Goal: Task Accomplishment & Management: Manage account settings

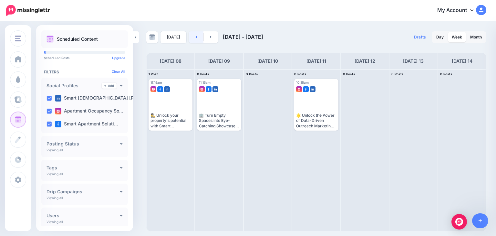
click at [191, 36] on link at bounding box center [196, 37] width 15 height 12
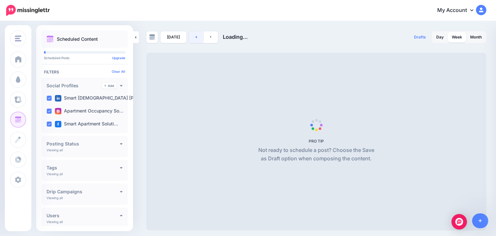
click at [191, 36] on link at bounding box center [196, 37] width 15 height 12
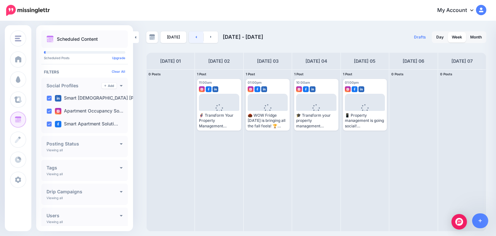
click at [193, 36] on link at bounding box center [196, 37] width 15 height 12
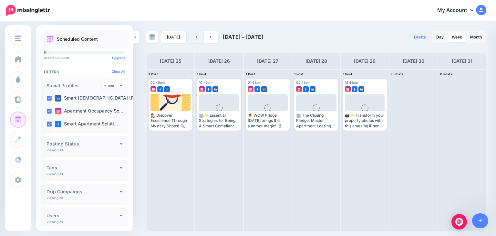
click at [193, 36] on link at bounding box center [196, 37] width 15 height 12
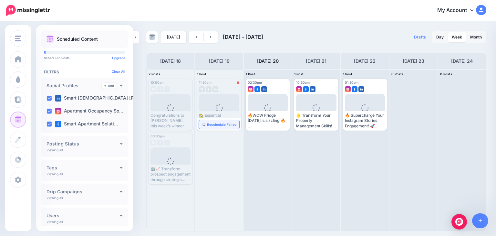
click at [216, 127] on link "Reschedule Failed" at bounding box center [219, 124] width 40 height 8
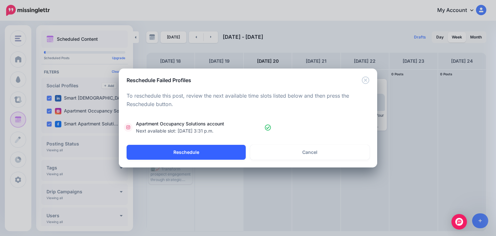
click at [218, 153] on button "Reschedule" at bounding box center [185, 152] width 119 height 15
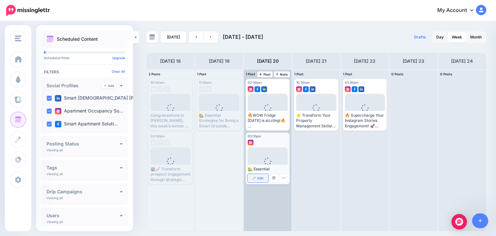
click at [259, 175] on link "Edit" at bounding box center [257, 178] width 21 height 8
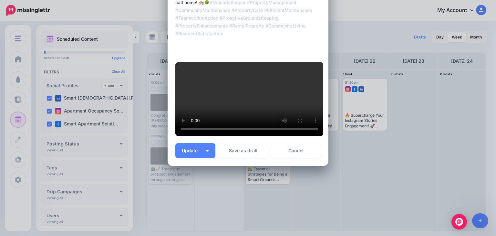
scroll to position [234, 0]
click at [194, 153] on span "Update" at bounding box center [192, 150] width 21 height 5
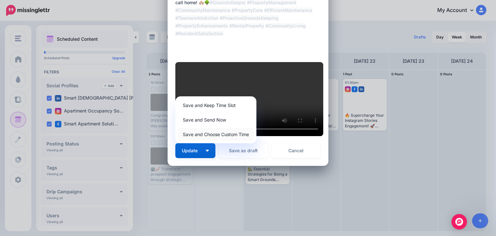
click at [195, 140] on link "Save and Choose Custom Time" at bounding box center [216, 134] width 76 height 13
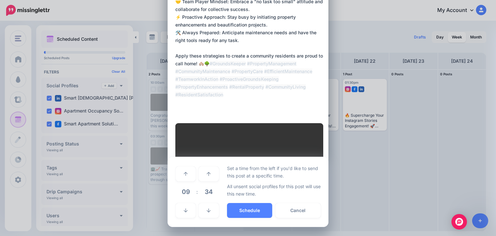
scroll to position [205, 0]
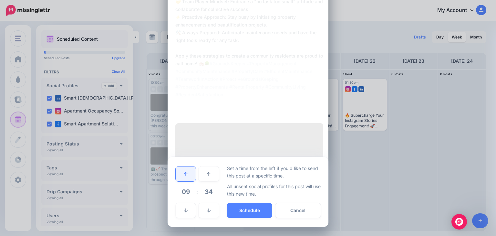
click at [190, 177] on link at bounding box center [186, 173] width 20 height 15
click at [186, 176] on link at bounding box center [186, 173] width 20 height 15
click at [204, 206] on link at bounding box center [208, 210] width 20 height 15
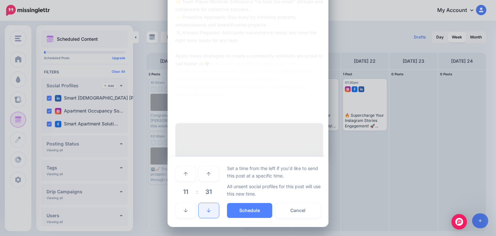
click at [203, 205] on link at bounding box center [208, 210] width 20 height 15
click at [202, 205] on link at bounding box center [208, 210] width 20 height 15
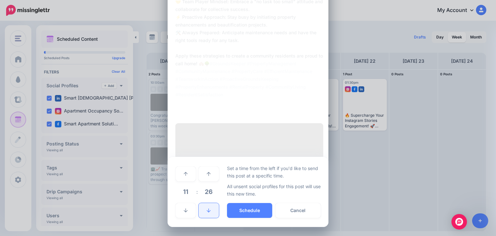
click at [202, 205] on link at bounding box center [208, 210] width 20 height 15
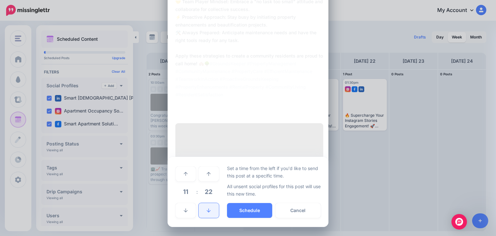
click at [202, 205] on link at bounding box center [208, 210] width 20 height 15
click at [202, 204] on link at bounding box center [208, 210] width 20 height 15
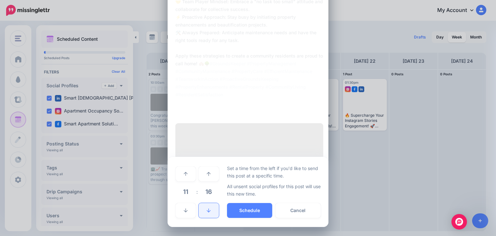
click at [202, 204] on link at bounding box center [208, 210] width 20 height 15
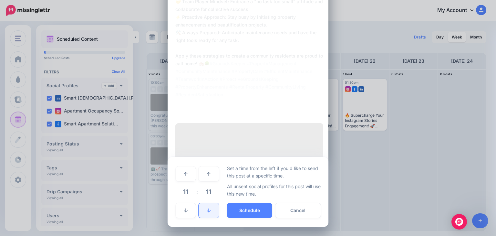
click at [202, 204] on link at bounding box center [208, 210] width 20 height 15
click at [204, 208] on link at bounding box center [208, 210] width 20 height 15
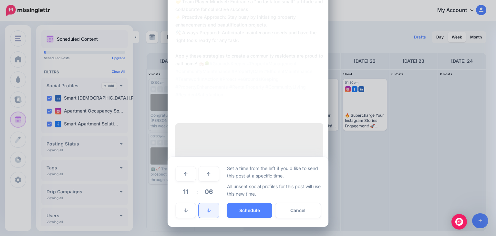
click at [204, 208] on link at bounding box center [208, 210] width 20 height 15
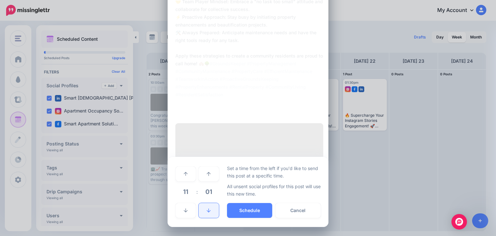
click at [204, 208] on link at bounding box center [208, 210] width 20 height 15
click at [232, 209] on button "Schedule" at bounding box center [249, 210] width 45 height 15
